Goal: Information Seeking & Learning: Learn about a topic

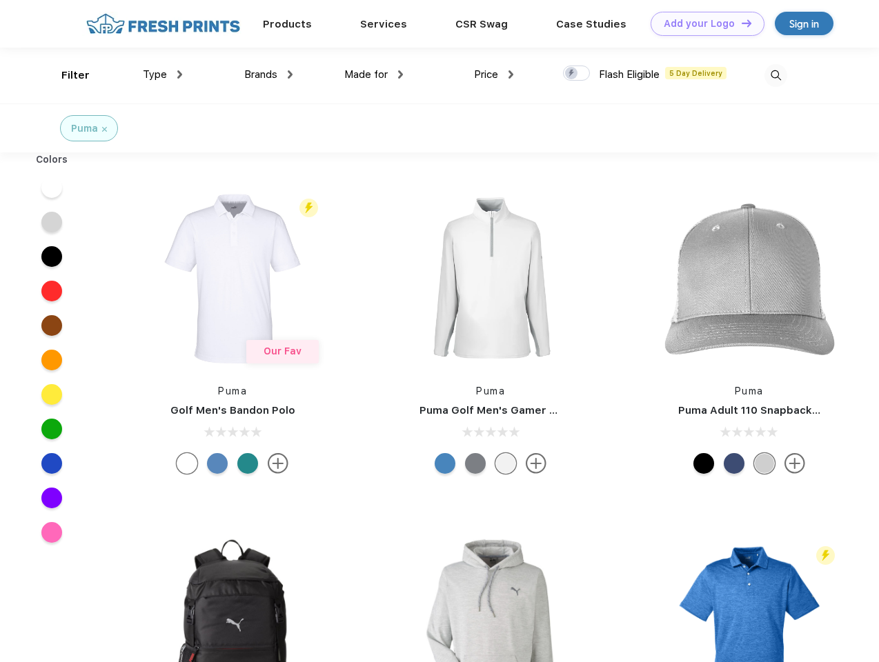
click at [702, 23] on link "Add your Logo Design Tool" at bounding box center [707, 24] width 114 height 24
click at [0, 0] on div "Design Tool" at bounding box center [0, 0] width 0 height 0
click at [740, 23] on link "Add your Logo Design Tool" at bounding box center [707, 24] width 114 height 24
click at [66, 75] on div "Filter" at bounding box center [75, 76] width 28 height 16
click at [163, 74] on span "Type" at bounding box center [155, 74] width 24 height 12
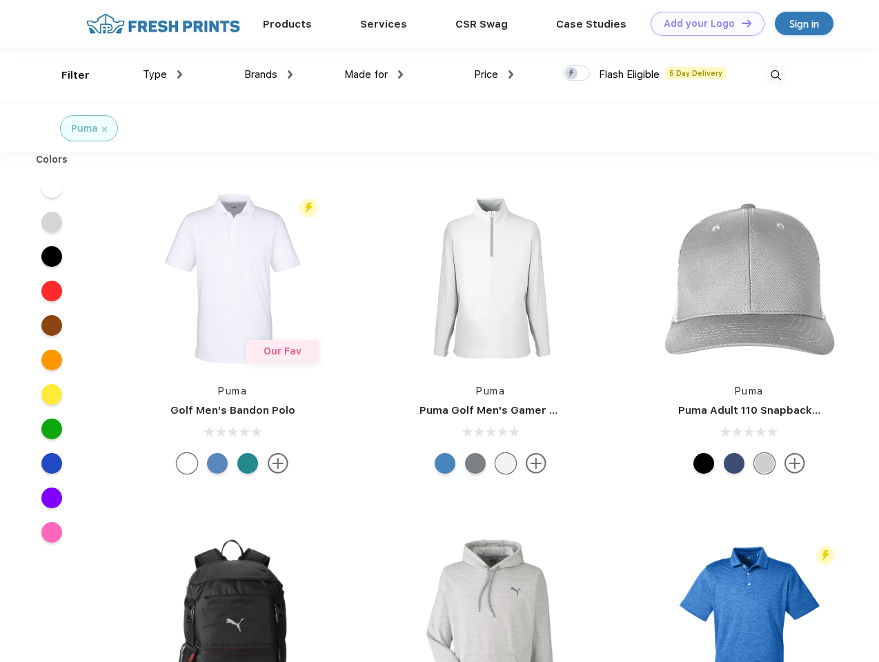
click at [268, 74] on span "Brands" at bounding box center [260, 74] width 33 height 12
click at [374, 74] on span "Made for" at bounding box center [365, 74] width 43 height 12
click at [494, 74] on span "Price" at bounding box center [486, 74] width 24 height 12
click at [577, 74] on div at bounding box center [576, 73] width 27 height 15
click at [572, 74] on input "checkbox" at bounding box center [567, 69] width 9 height 9
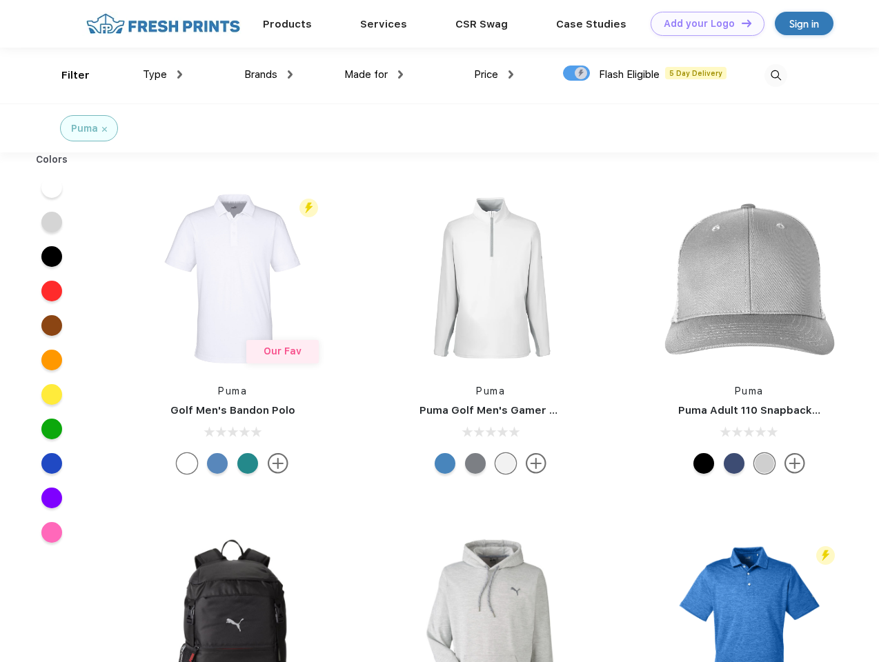
click at [775, 75] on img at bounding box center [775, 75] width 23 height 23
